Goal: Information Seeking & Learning: Understand process/instructions

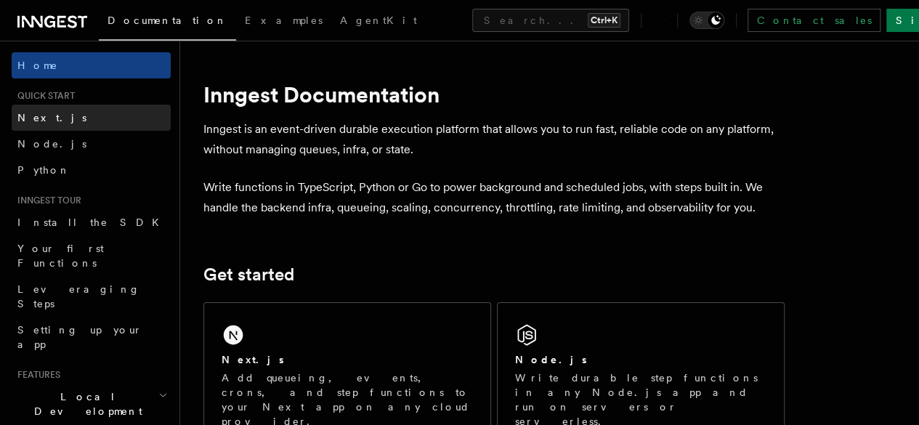
click at [34, 112] on span "Next.js" at bounding box center [51, 118] width 69 height 12
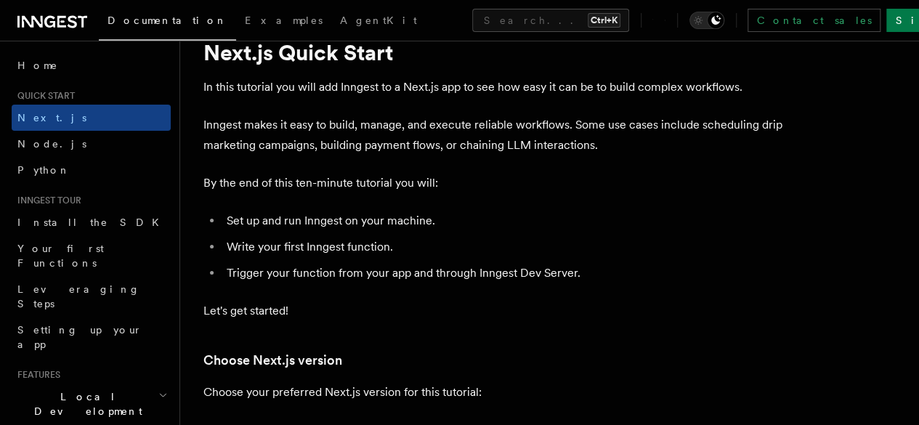
scroll to position [57, 0]
click at [448, 230] on li "Set up and run Inngest on your machine." at bounding box center [503, 220] width 563 height 20
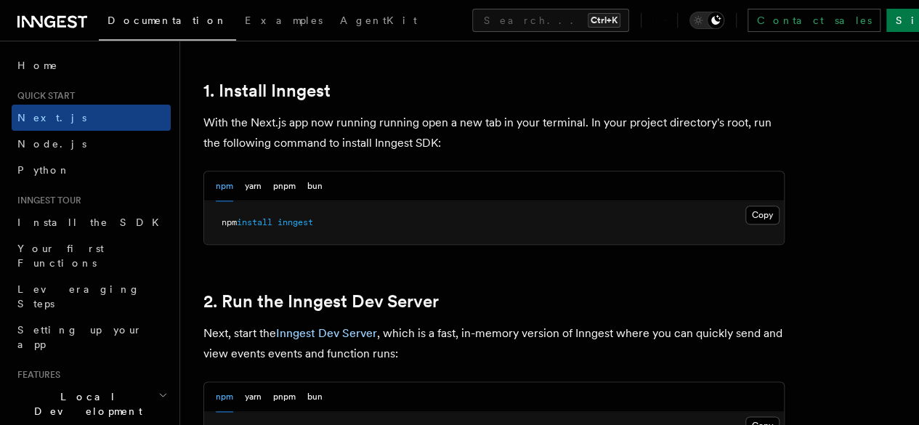
scroll to position [786, 0]
click at [746, 225] on button "Copy Copied" at bounding box center [763, 215] width 34 height 19
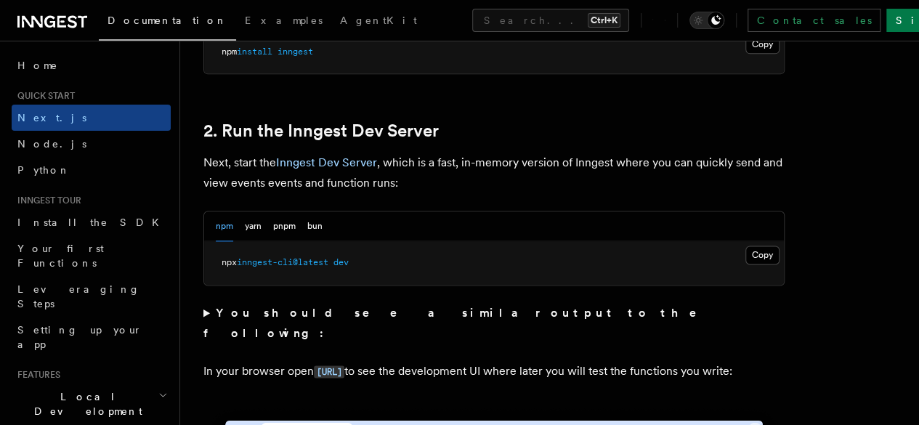
scroll to position [959, 0]
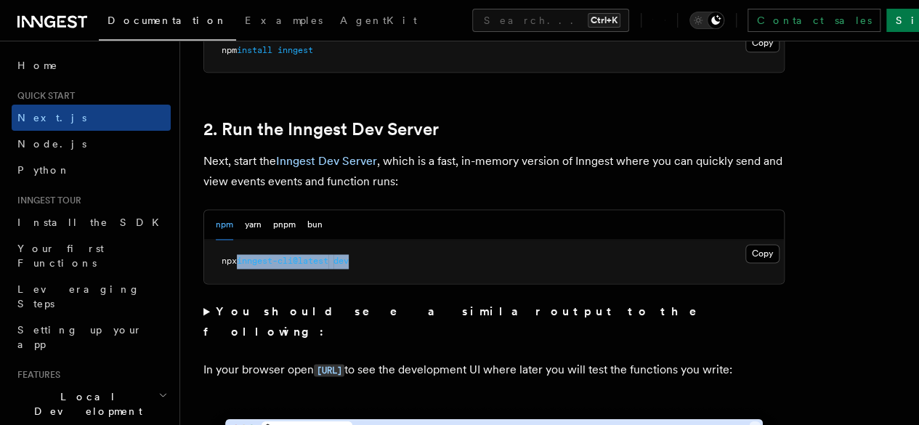
drag, startPoint x: 243, startPoint y: 283, endPoint x: 386, endPoint y: 286, distance: 143.2
click at [386, 283] on pre "npx inngest-cli@latest dev" at bounding box center [494, 262] width 580 height 44
copy span "inngest-cli@latest dev"
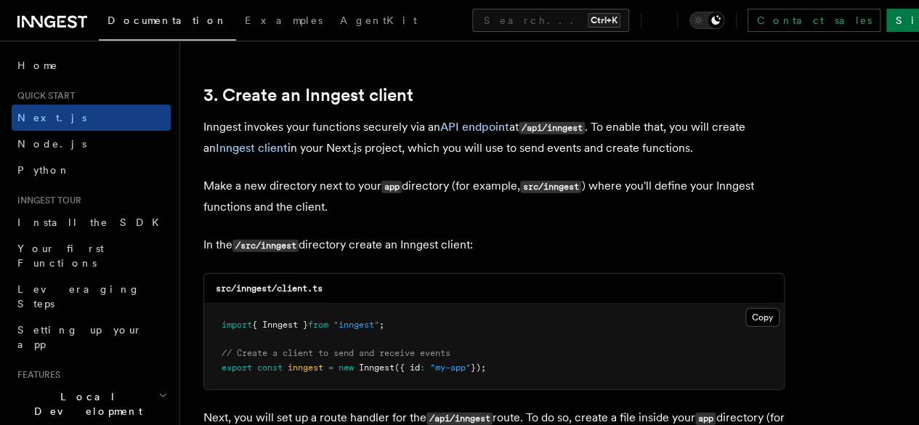
scroll to position [1685, 0]
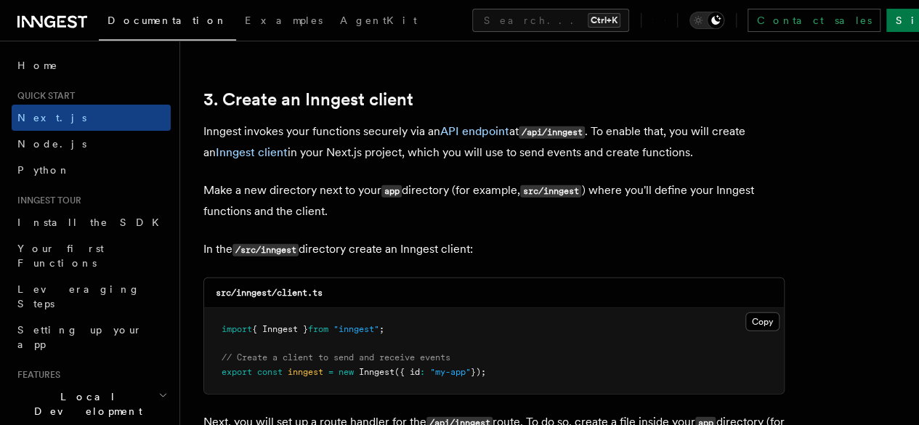
click at [258, 288] on code "src/inngest/client.ts" at bounding box center [269, 293] width 107 height 10
copy code "inngest"
click at [746, 313] on button "Copy Copied" at bounding box center [763, 322] width 34 height 19
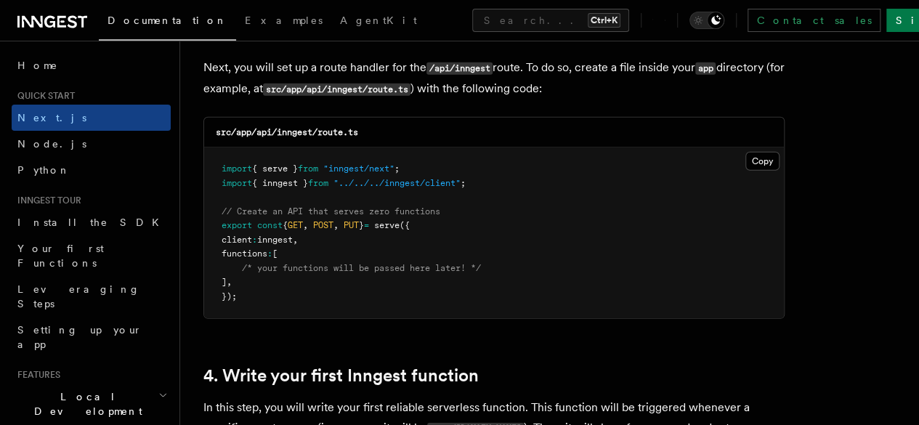
scroll to position [2013, 0]
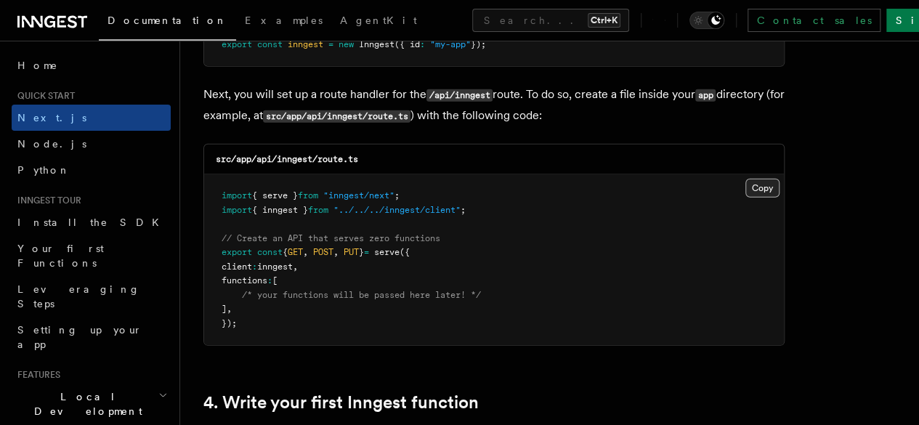
click at [746, 179] on button "Copy Copied" at bounding box center [763, 188] width 34 height 19
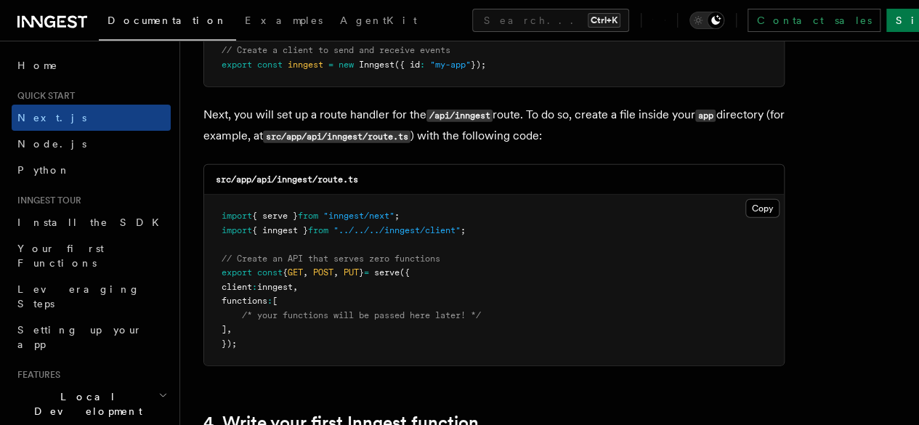
scroll to position [1991, 0]
